Goal: Navigation & Orientation: Find specific page/section

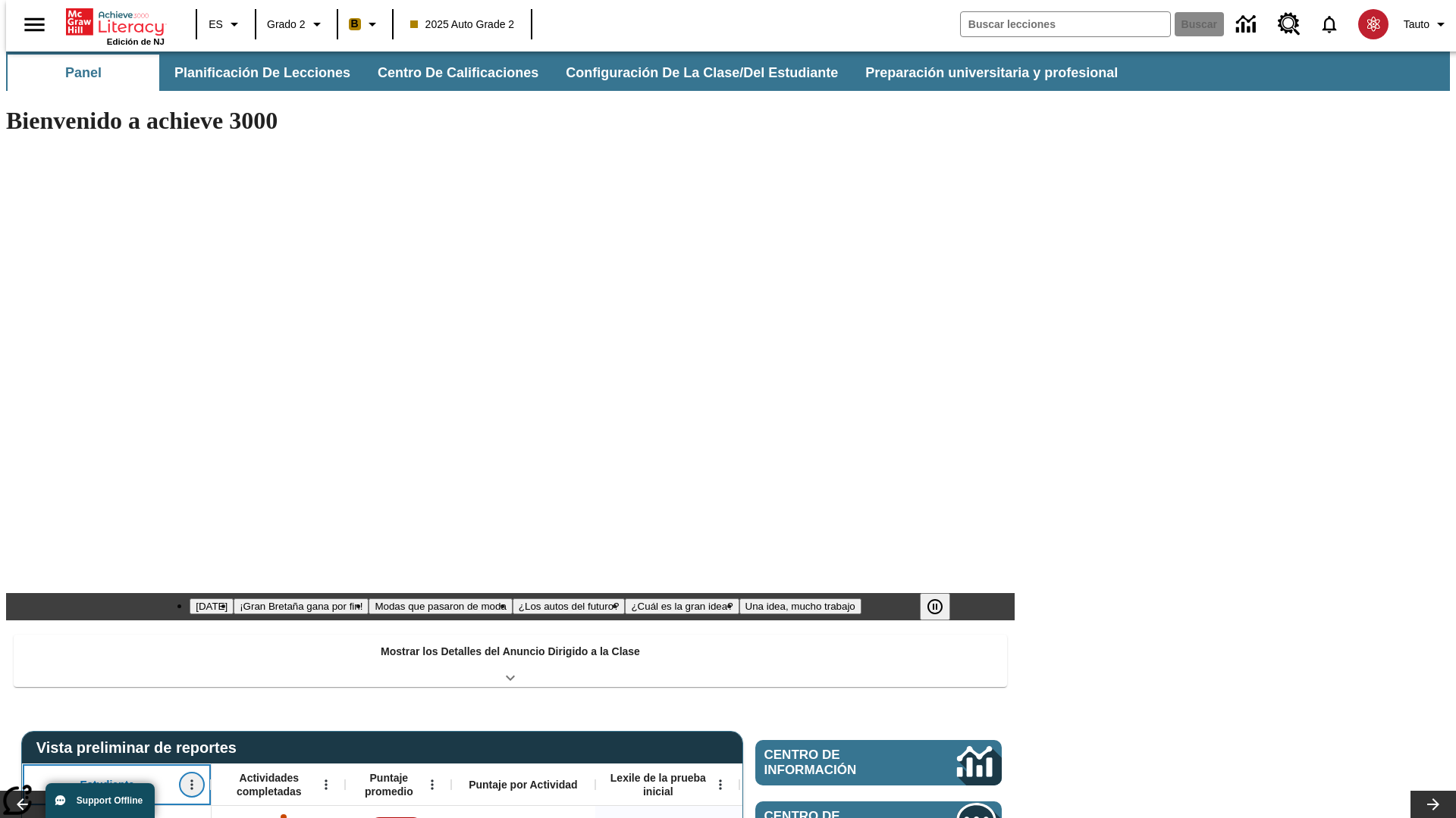
click at [191, 781] on icon "Abrir menú" at bounding box center [192, 786] width 2 height 10
click at [28, 534] on icon at bounding box center [28, 534] width 10 height 10
click at [191, 781] on icon "Estudiante, Abrir menú," at bounding box center [192, 786] width 2 height 10
click at [28, 534] on icon at bounding box center [28, 534] width 10 height 10
click at [324, 781] on icon "Abrir menú" at bounding box center [325, 786] width 2 height 10
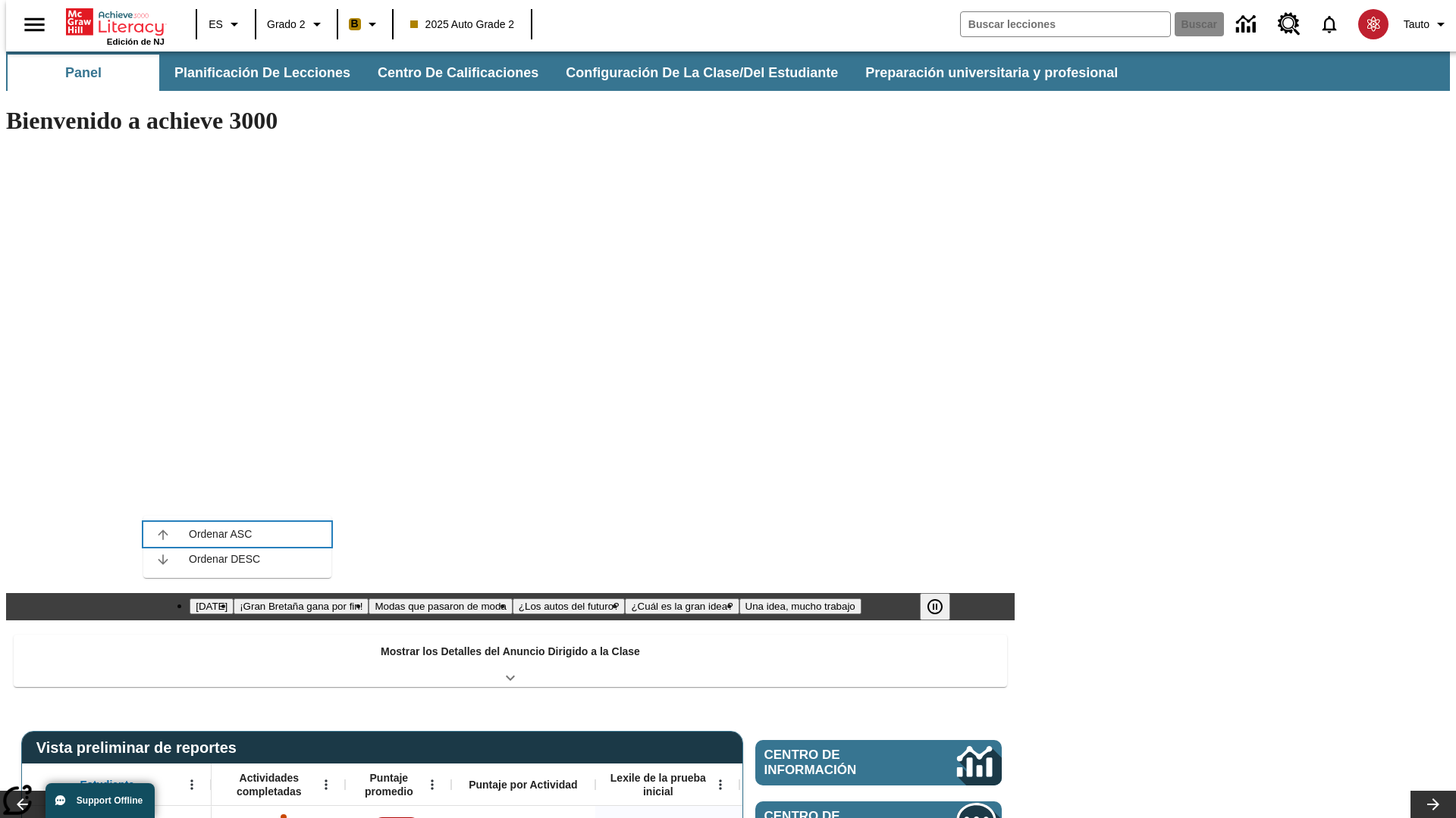
click at [163, 534] on icon at bounding box center [163, 534] width 10 height 10
click at [324, 781] on icon "Actividades completadas, Abrir menú," at bounding box center [325, 786] width 2 height 10
click at [163, 534] on icon at bounding box center [163, 534] width 10 height 10
click at [430, 781] on icon "Abrir menú" at bounding box center [431, 786] width 2 height 10
click at [269, 534] on icon at bounding box center [269, 534] width 10 height 10
